Goal: Task Accomplishment & Management: Use online tool/utility

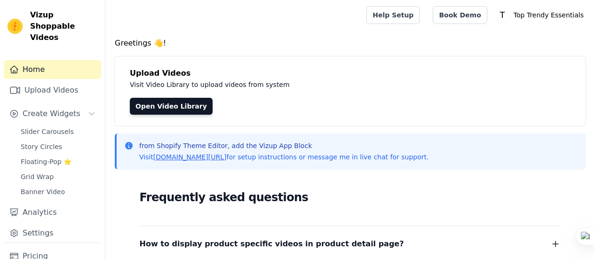
scroll to position [188, 0]
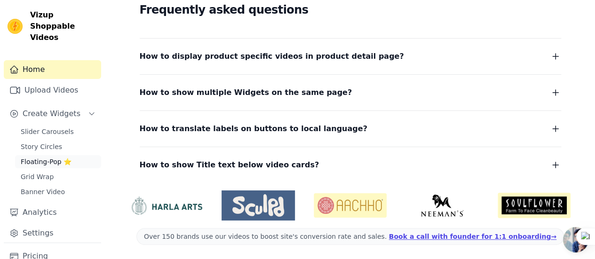
click at [53, 157] on span "Floating-Pop ⭐" at bounding box center [46, 161] width 51 height 9
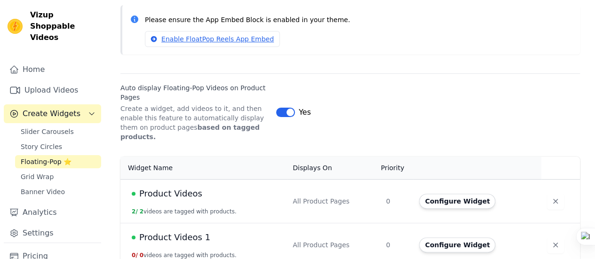
scroll to position [85, 0]
click at [450, 193] on button "Configure Widget" at bounding box center [457, 200] width 76 height 15
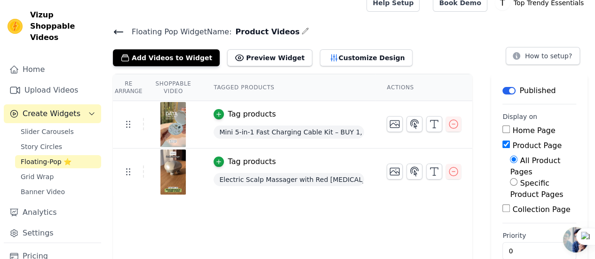
scroll to position [19, 0]
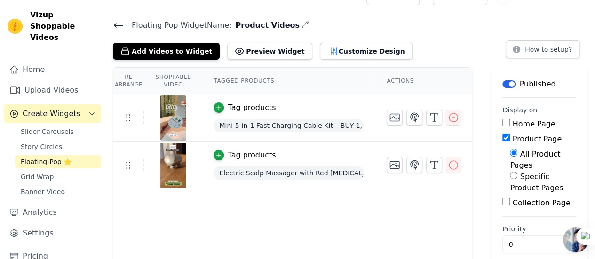
click at [118, 21] on icon at bounding box center [118, 25] width 11 height 11
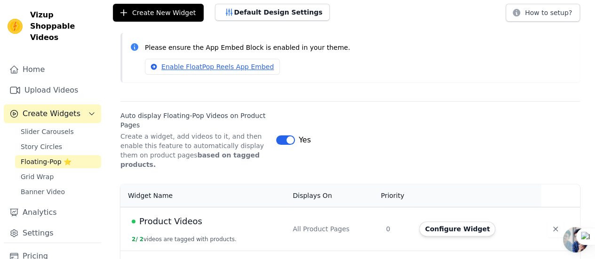
scroll to position [38, 0]
